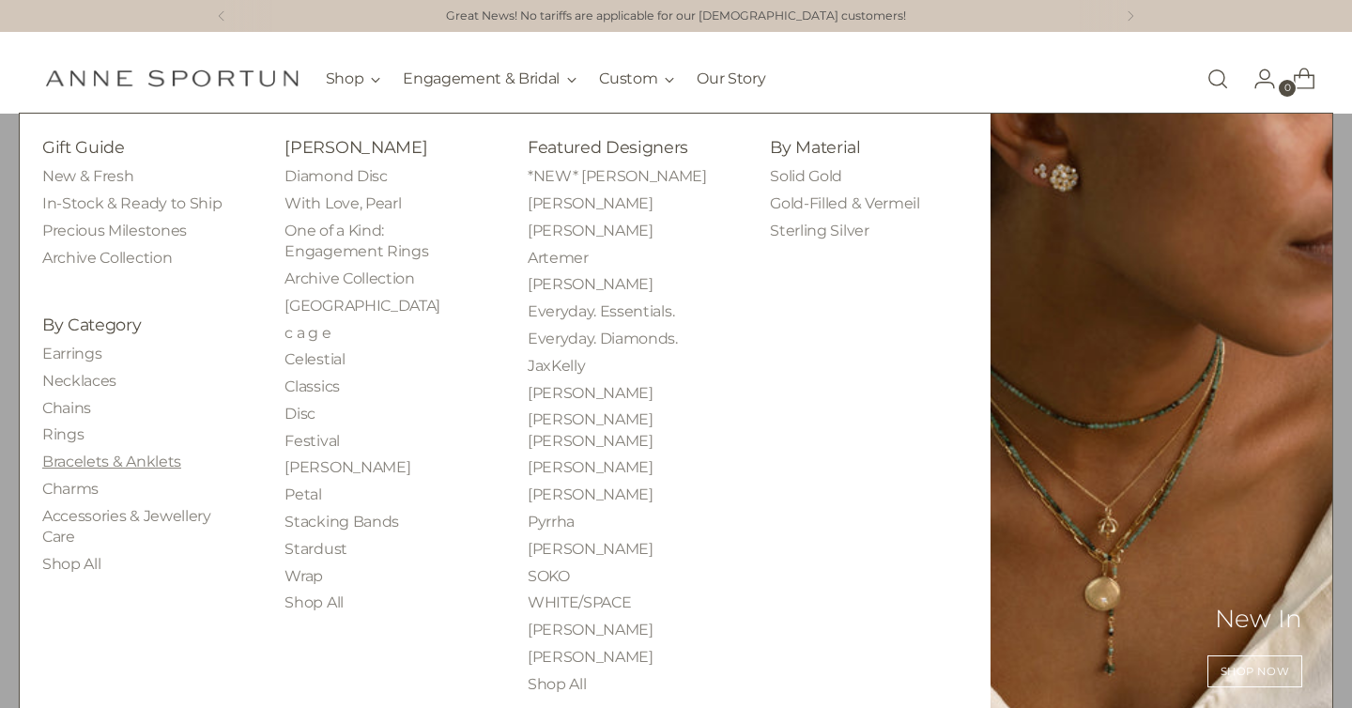
click at [156, 461] on link "Bracelets & Anklets" at bounding box center [111, 462] width 139 height 18
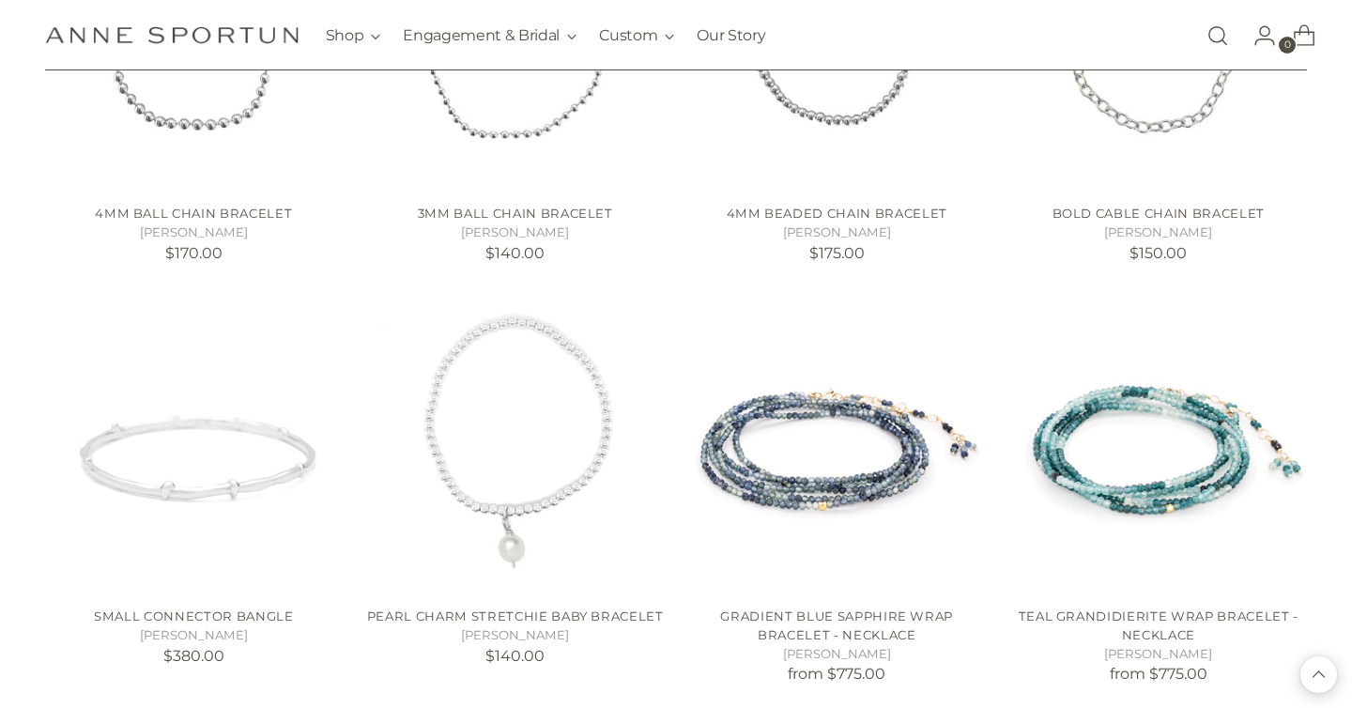
scroll to position [1003, 0]
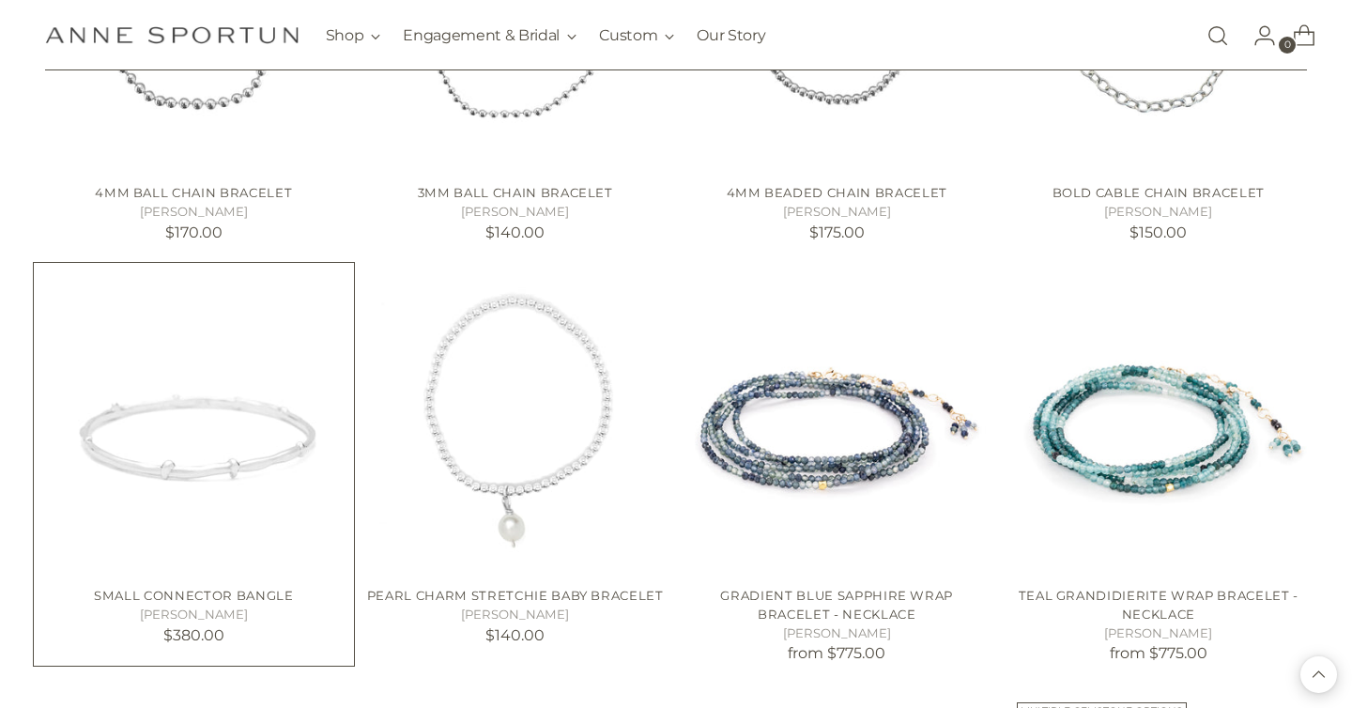
click at [0, 0] on img "Small Connector Bangle" at bounding box center [0, 0] width 0 height 0
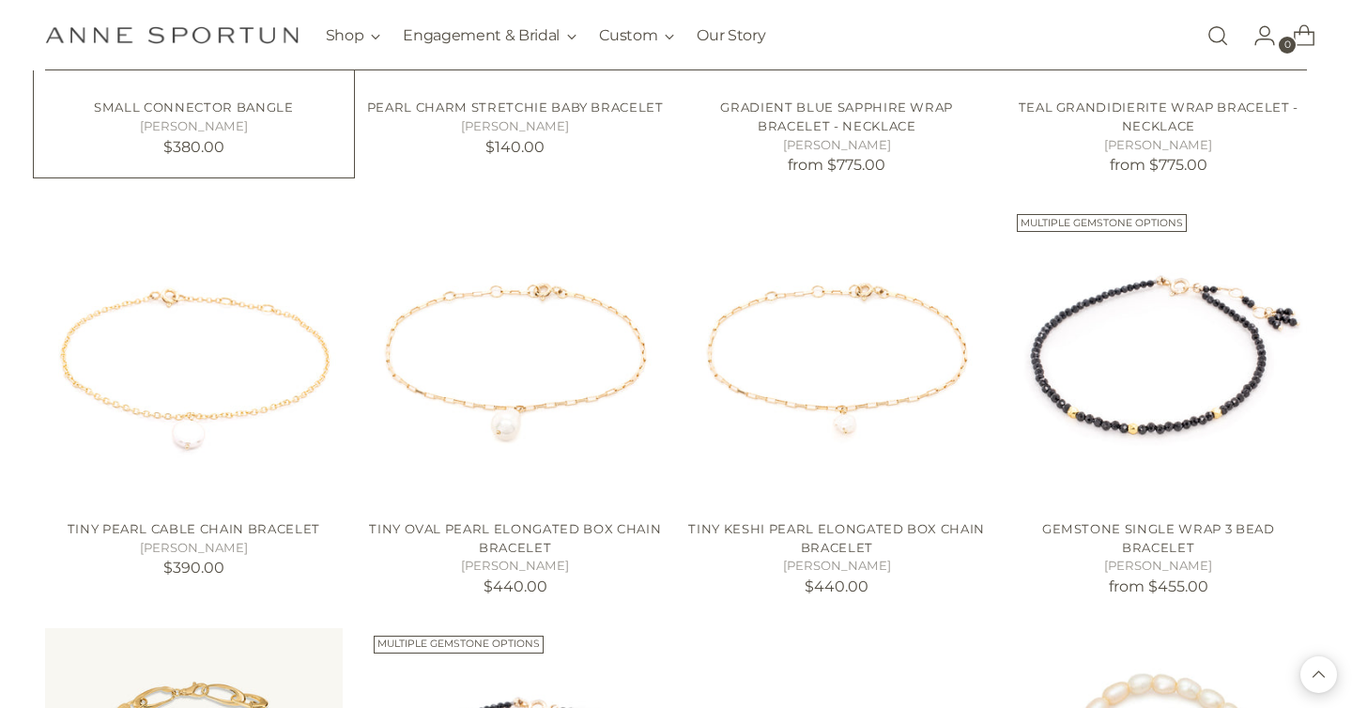
scroll to position [1496, 0]
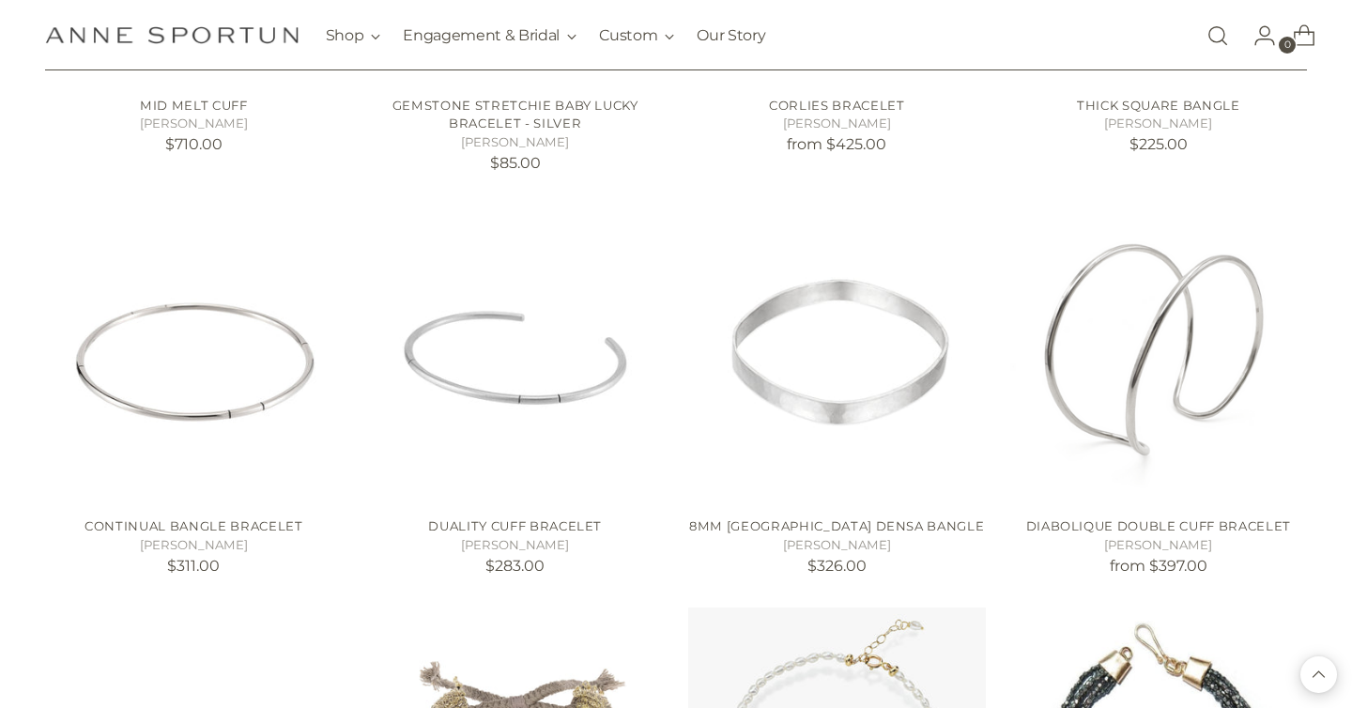
scroll to position [2746, 0]
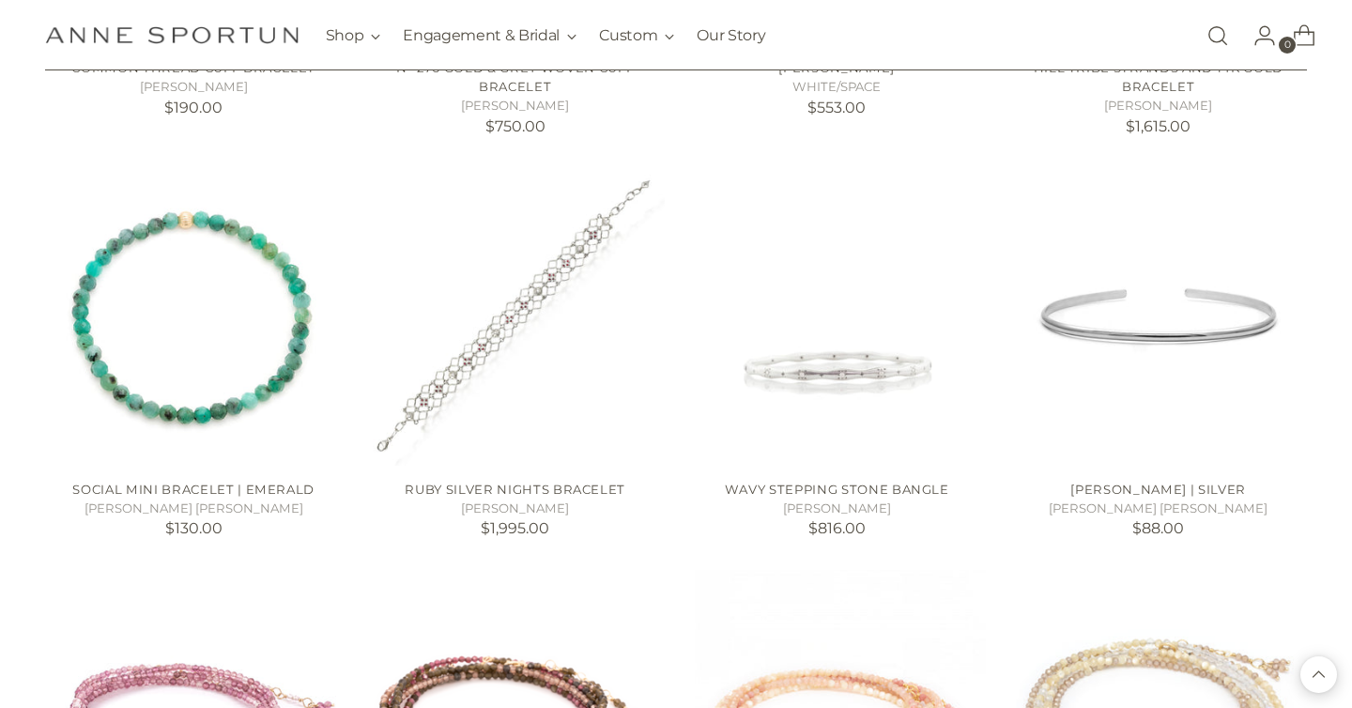
scroll to position [3603, 0]
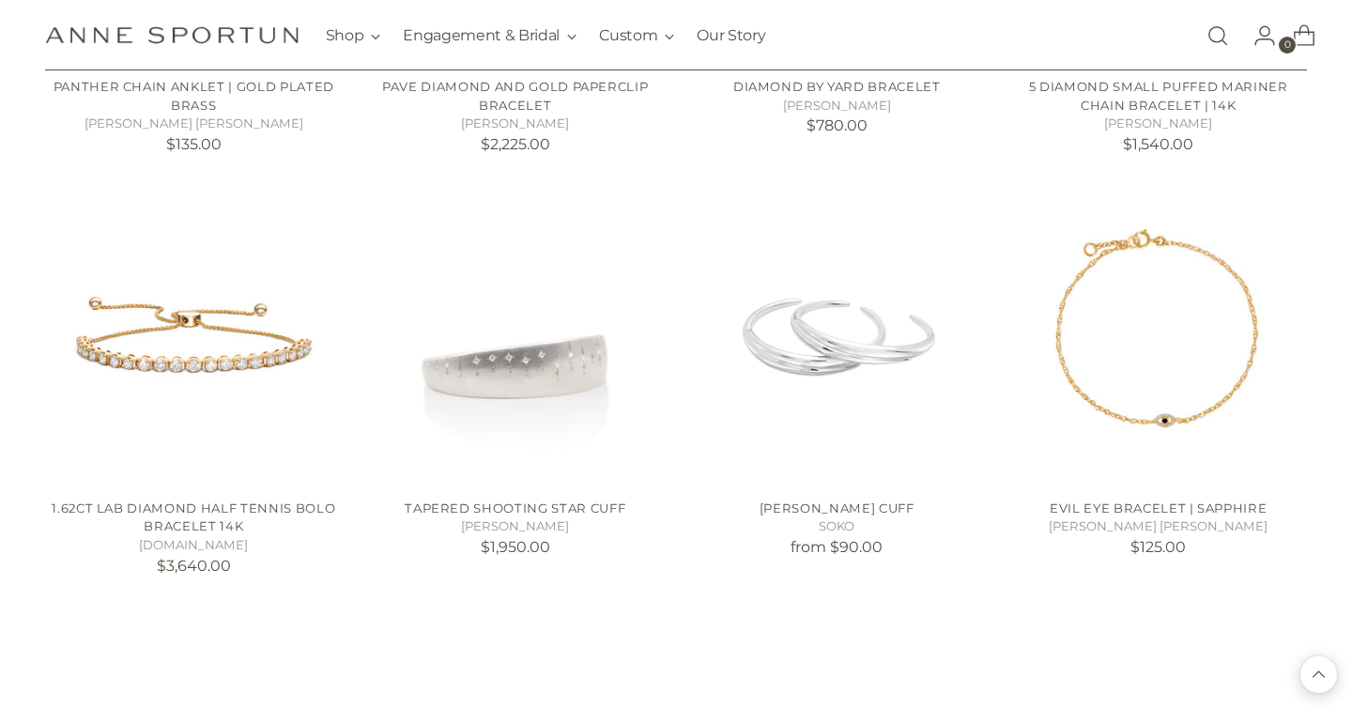
scroll to position [6482, 0]
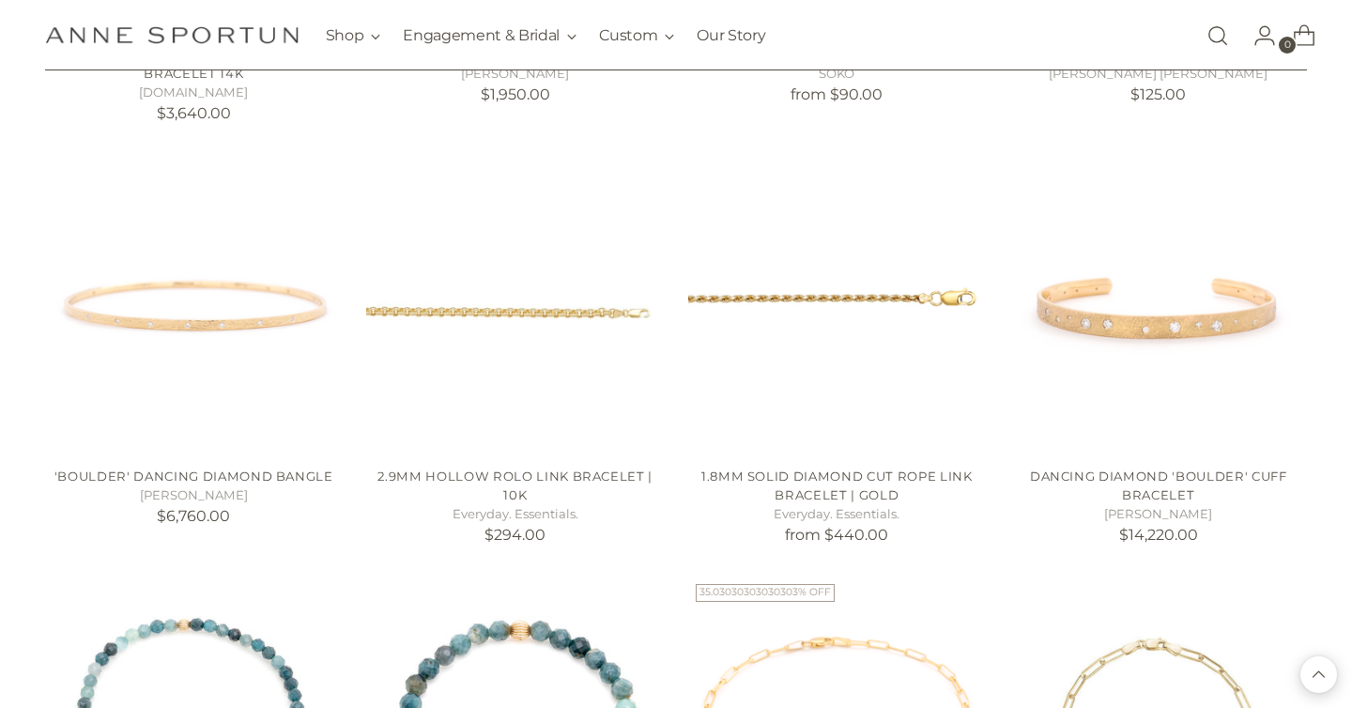
scroll to position [6948, 0]
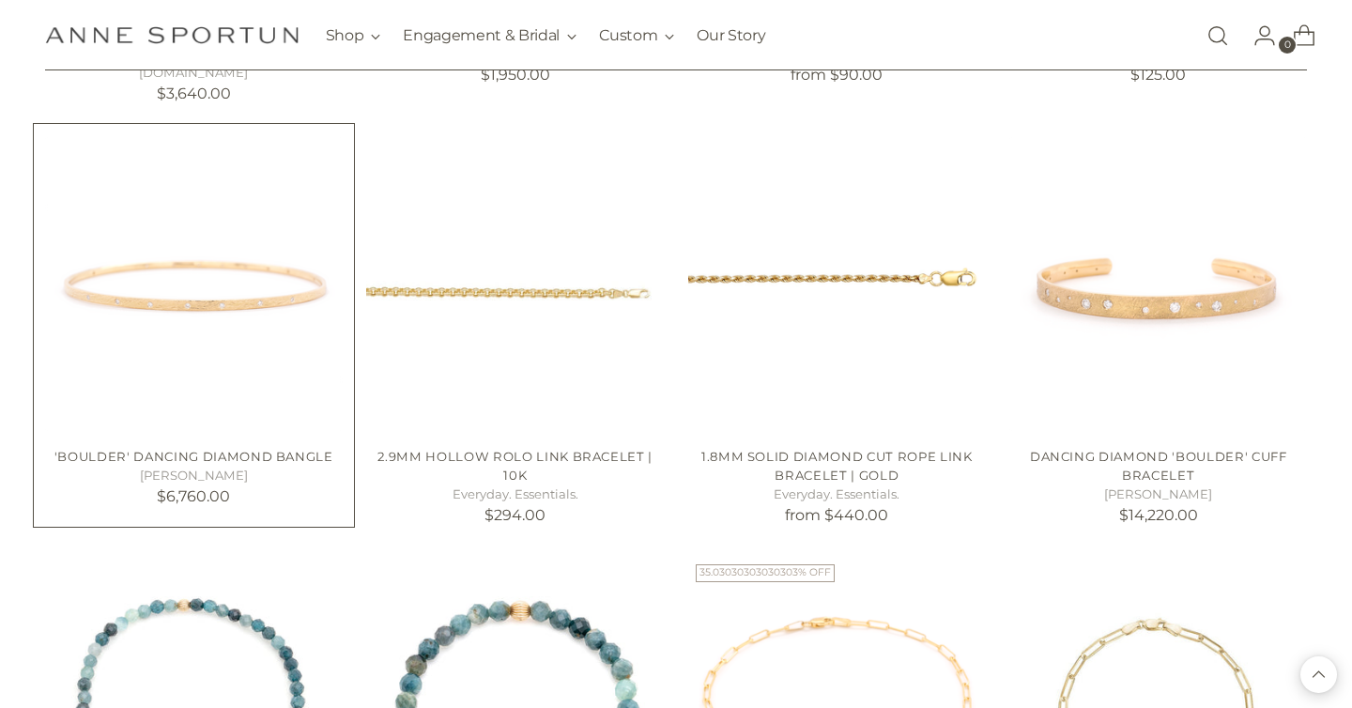
click at [0, 0] on img "'Boulder' Dancing Diamond Bangle" at bounding box center [0, 0] width 0 height 0
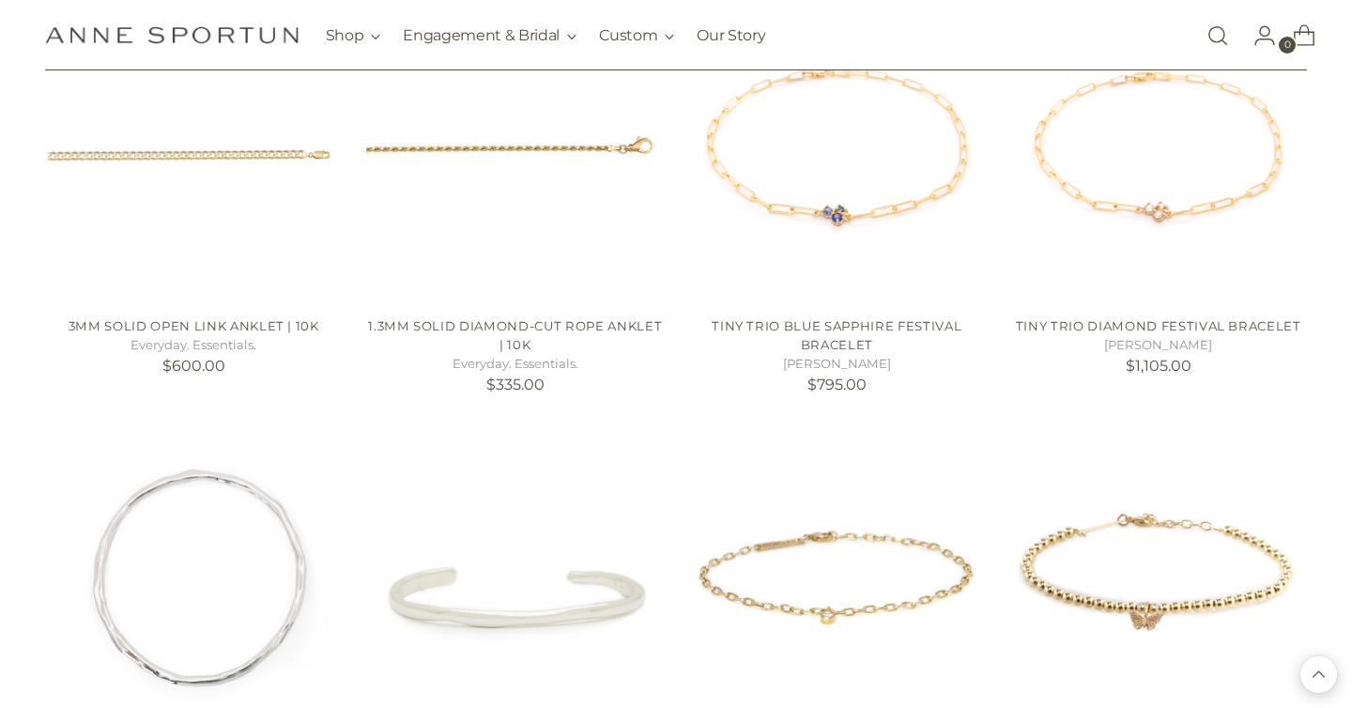
scroll to position [8344, 0]
